Goal: Information Seeking & Learning: Learn about a topic

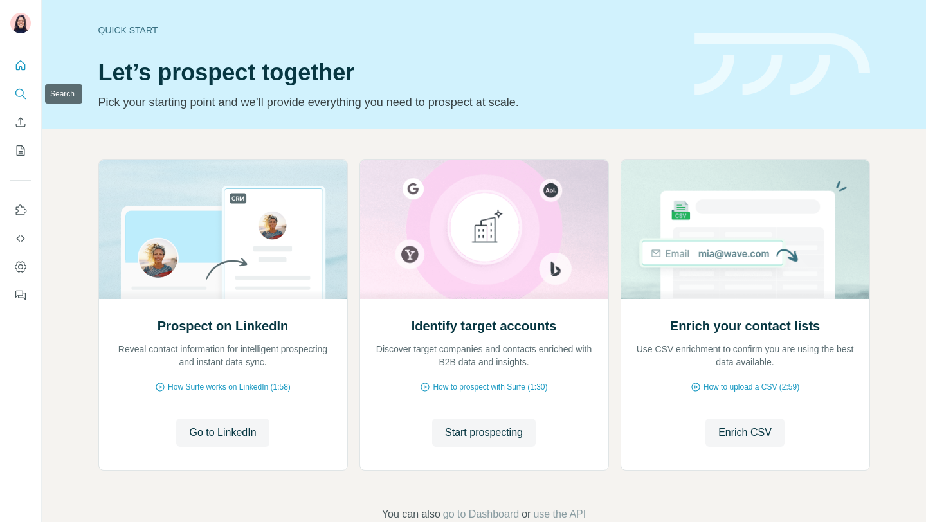
click at [20, 92] on icon "Search" at bounding box center [20, 93] width 13 height 13
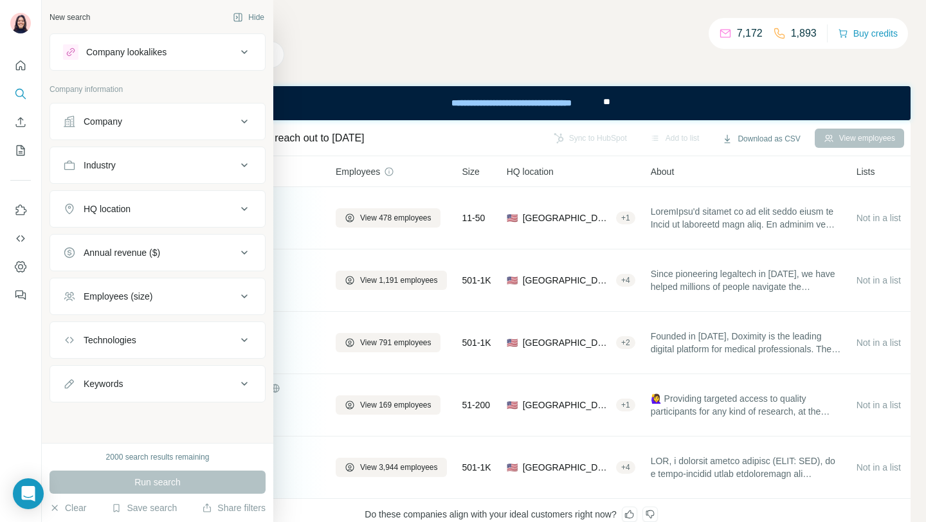
click at [117, 327] on button "Technologies" at bounding box center [157, 340] width 215 height 31
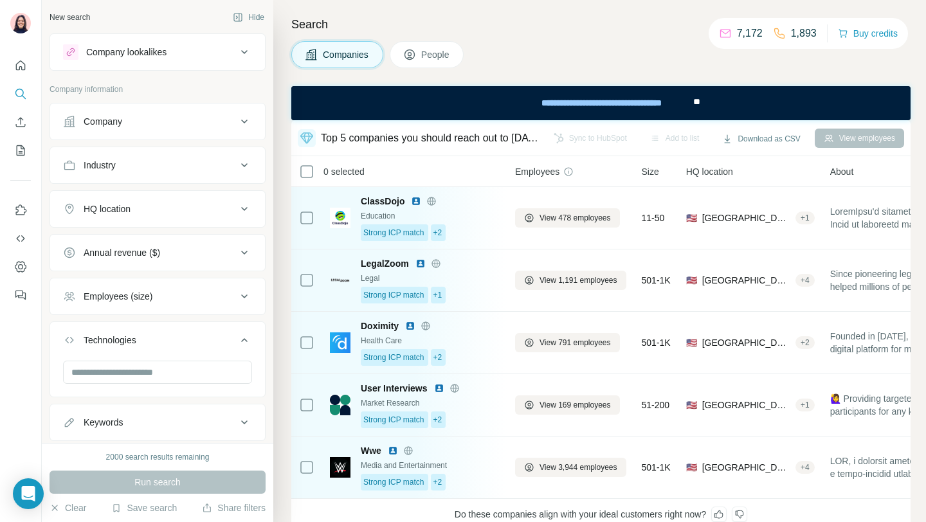
scroll to position [34, 0]
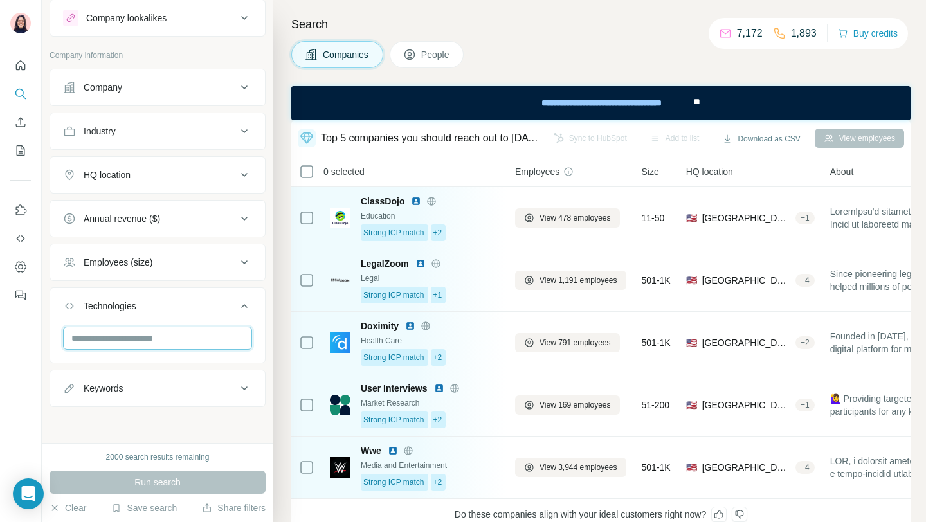
click at [161, 344] on input "text" at bounding box center [157, 338] width 189 height 23
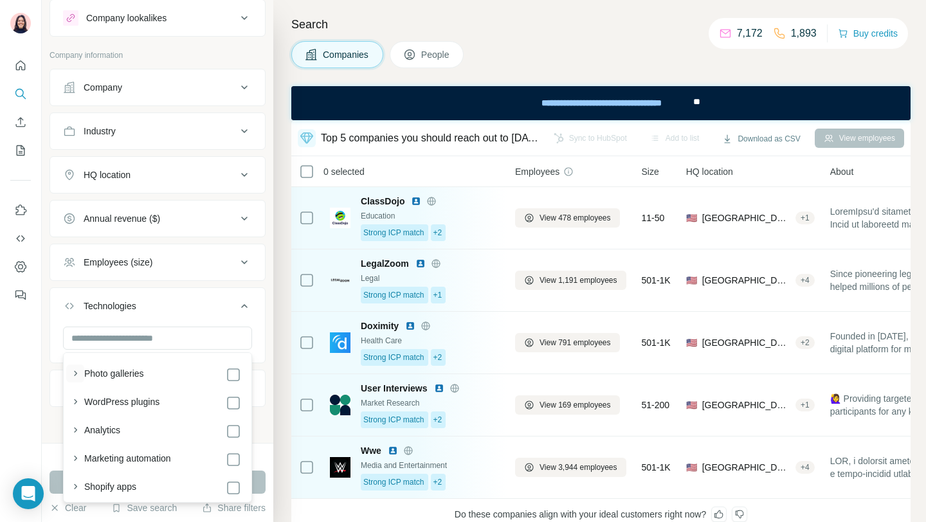
click at [69, 374] on icon "button" at bounding box center [75, 373] width 13 height 13
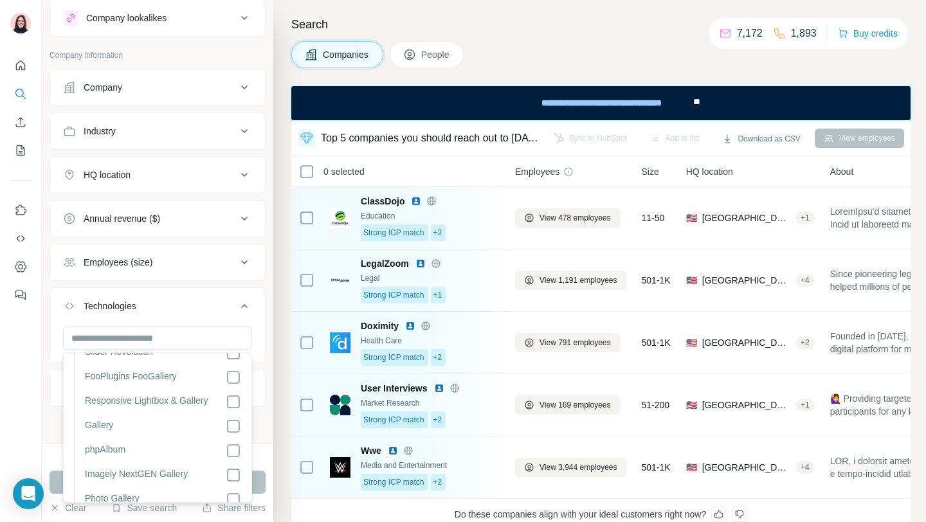
scroll to position [0, 0]
click at [226, 376] on icon at bounding box center [233, 374] width 15 height 15
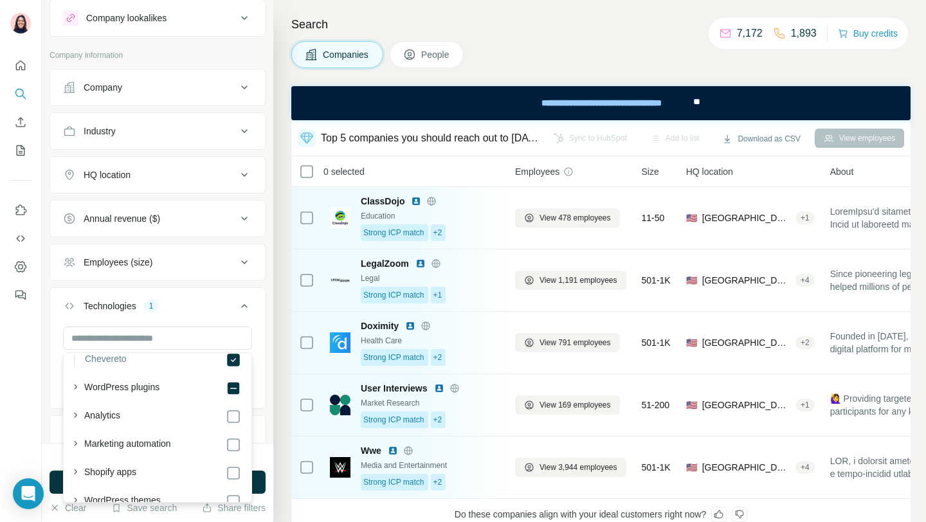
scroll to position [414, 0]
click at [76, 381] on icon "button" at bounding box center [75, 382] width 3 height 5
